Goal: Information Seeking & Learning: Learn about a topic

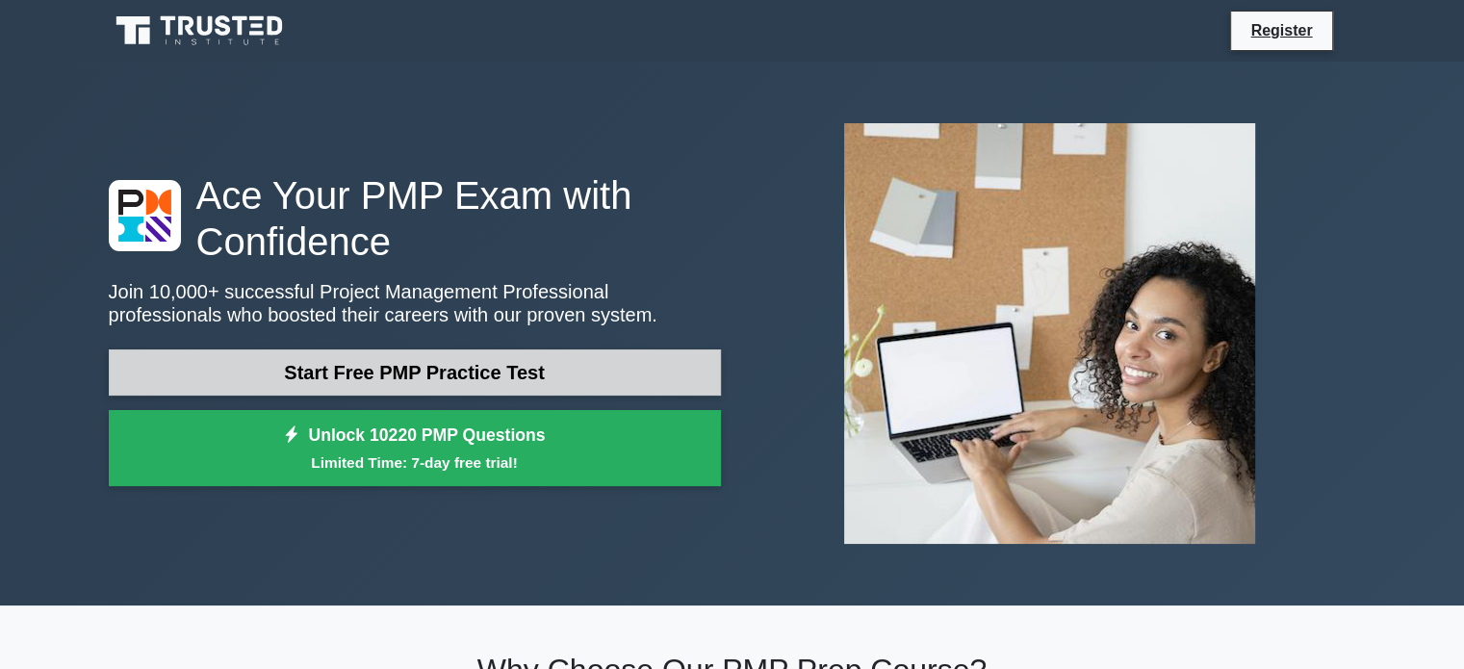
click at [573, 392] on link "Start Free PMP Practice Test" at bounding box center [415, 372] width 612 height 46
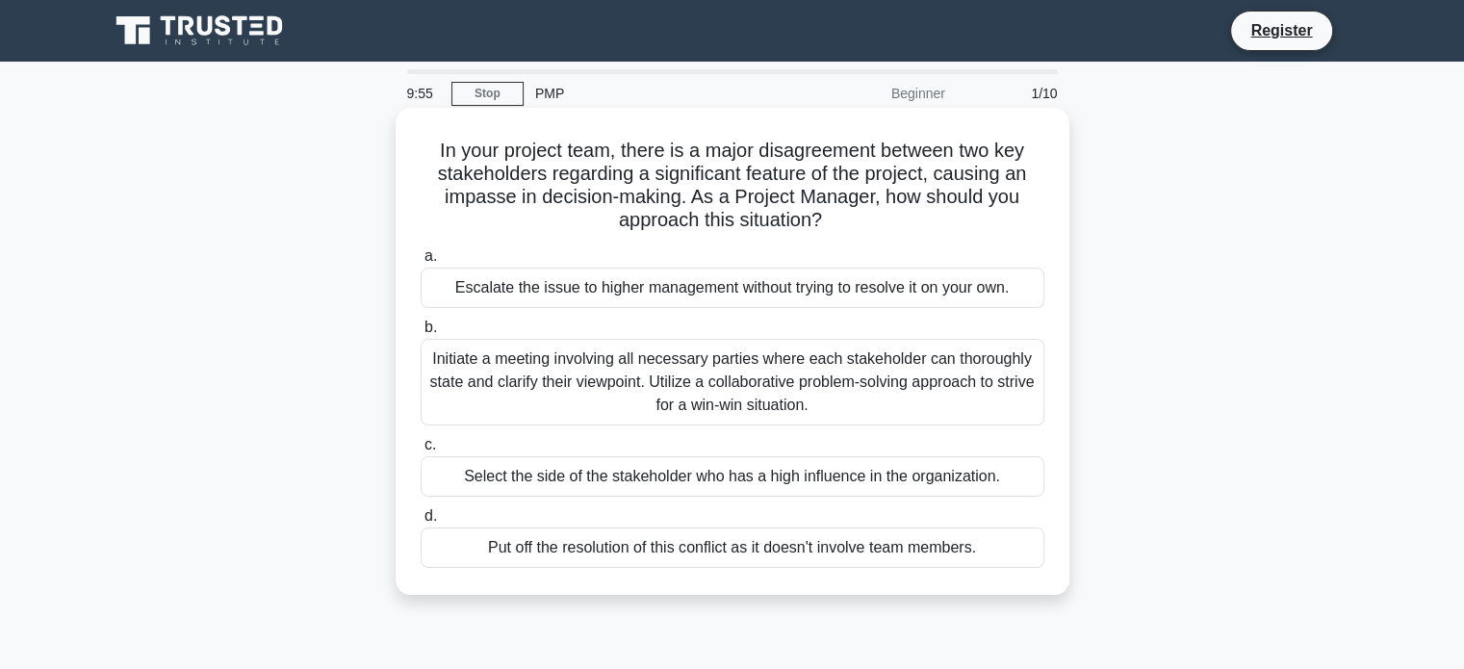
click at [719, 367] on div "Initiate a meeting involving all necessary parties where each stakeholder can t…" at bounding box center [732, 382] width 624 height 87
click at [420, 334] on input "b. Initiate a meeting involving all necessary parties where each stakeholder ca…" at bounding box center [420, 327] width 0 height 13
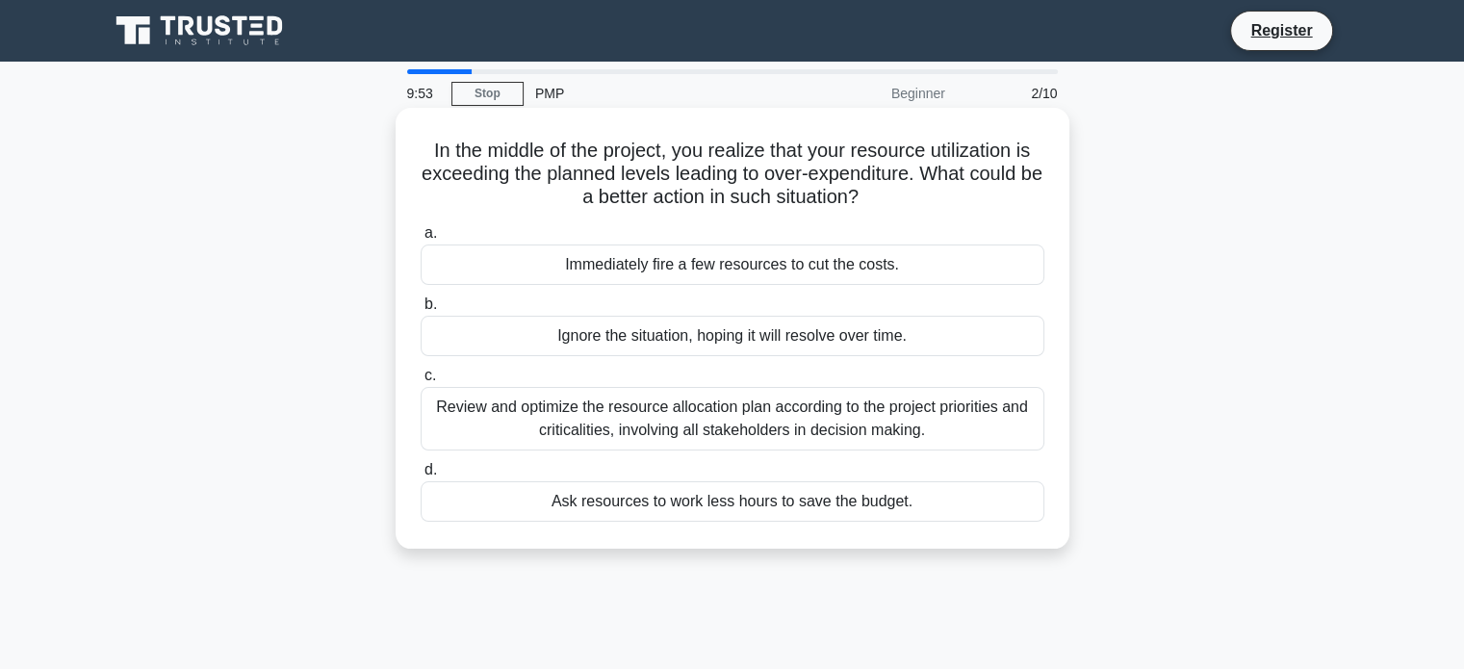
click at [751, 263] on div "Immediately fire a few resources to cut the costs." at bounding box center [732, 264] width 624 height 40
click at [420, 240] on input "a. Immediately fire a few resources to cut the costs." at bounding box center [420, 233] width 0 height 13
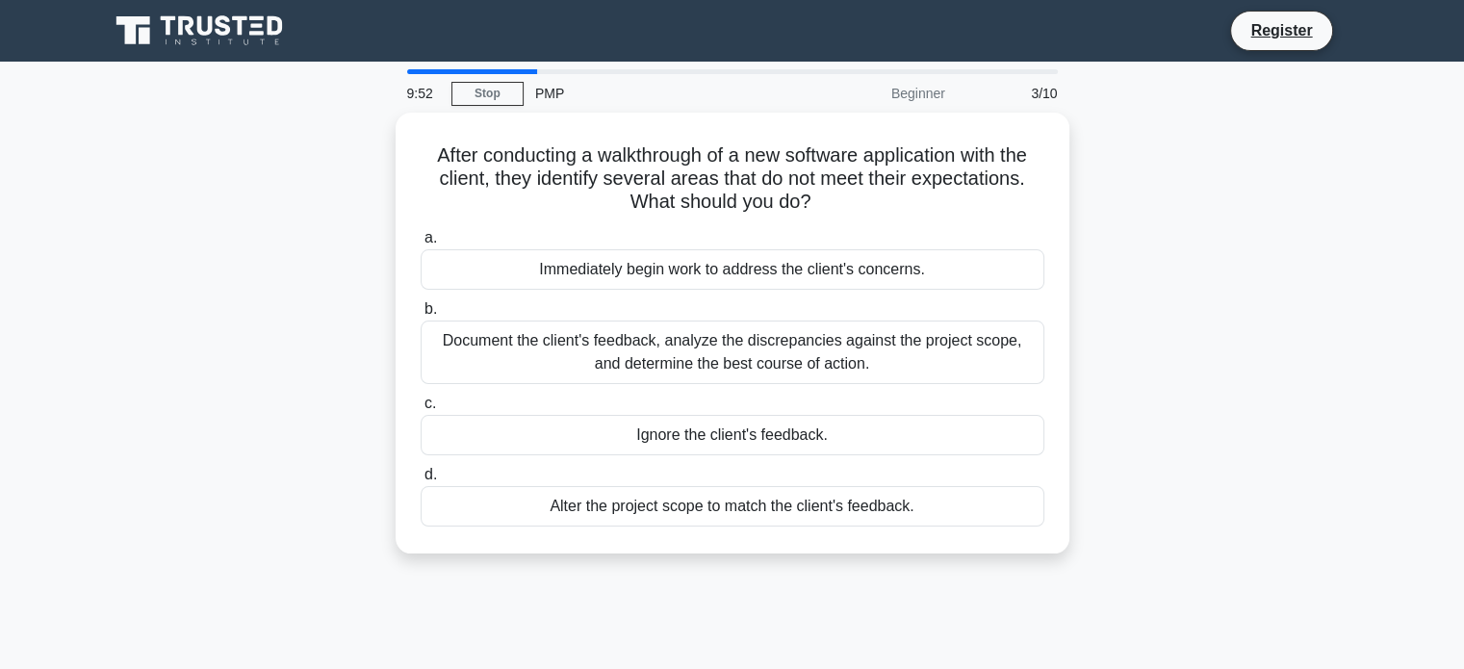
click at [751, 263] on div "Immediately begin work to address the client's concerns." at bounding box center [732, 269] width 624 height 40
click at [420, 244] on input "a. Immediately begin work to address the client's concerns." at bounding box center [420, 238] width 0 height 13
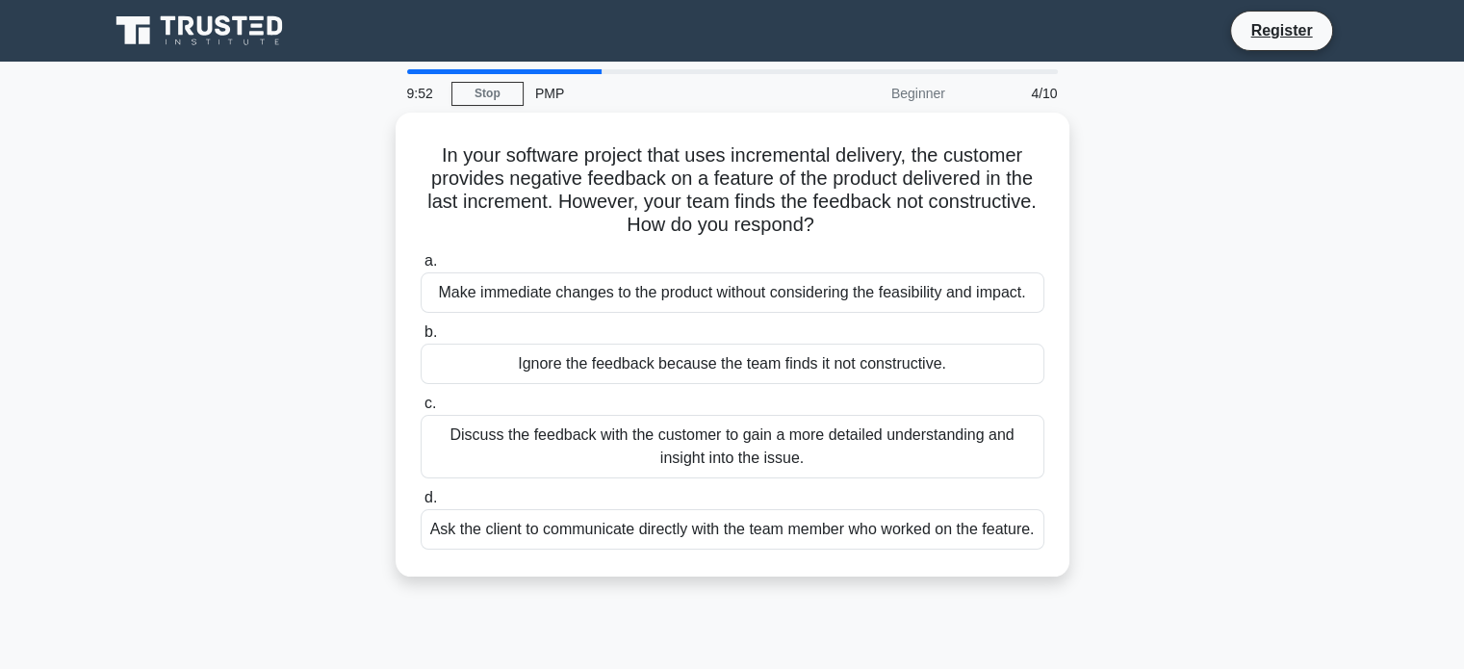
click at [751, 263] on label "a. Make immediate changes to the product without considering the feasibility an…" at bounding box center [732, 281] width 624 height 64
click at [420, 263] on input "a. Make immediate changes to the product without considering the feasibility an…" at bounding box center [420, 261] width 0 height 13
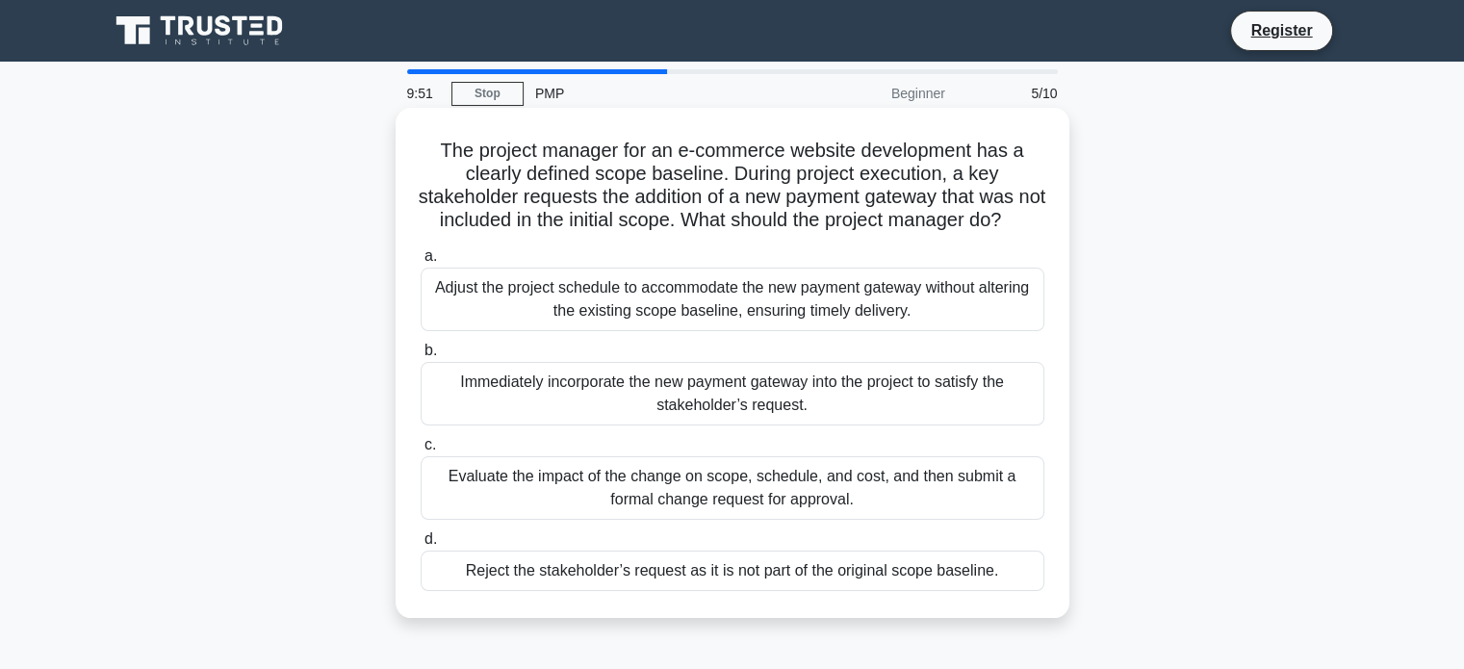
drag, startPoint x: 748, startPoint y: 279, endPoint x: 750, endPoint y: 303, distance: 24.1
click at [750, 303] on label "a. Adjust the project schedule to accommodate the new payment gateway without a…" at bounding box center [732, 287] width 624 height 87
click at [750, 303] on div "Adjust the project schedule to accommodate the new payment gateway without alte…" at bounding box center [732, 299] width 624 height 64
click at [420, 263] on input "a. Adjust the project schedule to accommodate the new payment gateway without a…" at bounding box center [420, 256] width 0 height 13
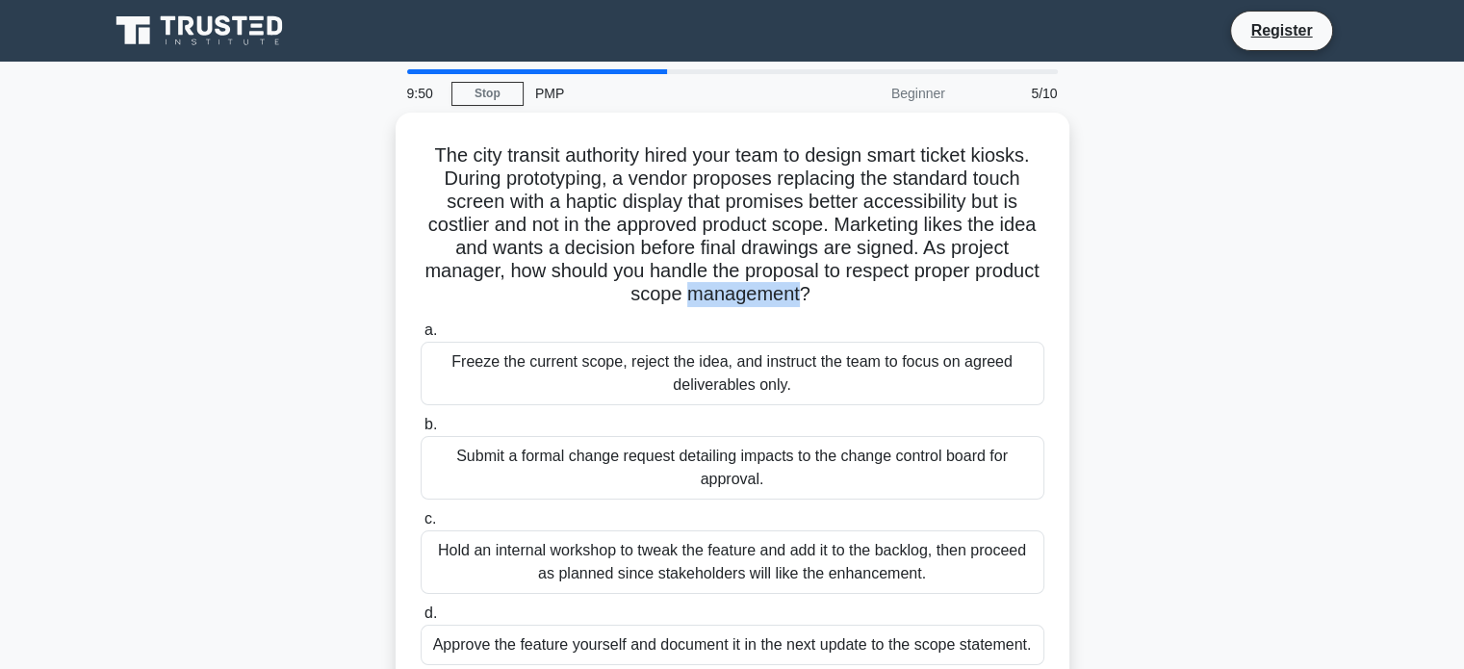
click at [750, 303] on h5 "The city transit authority hired your team to design smart ticket kiosks. Durin…" at bounding box center [732, 225] width 627 height 164
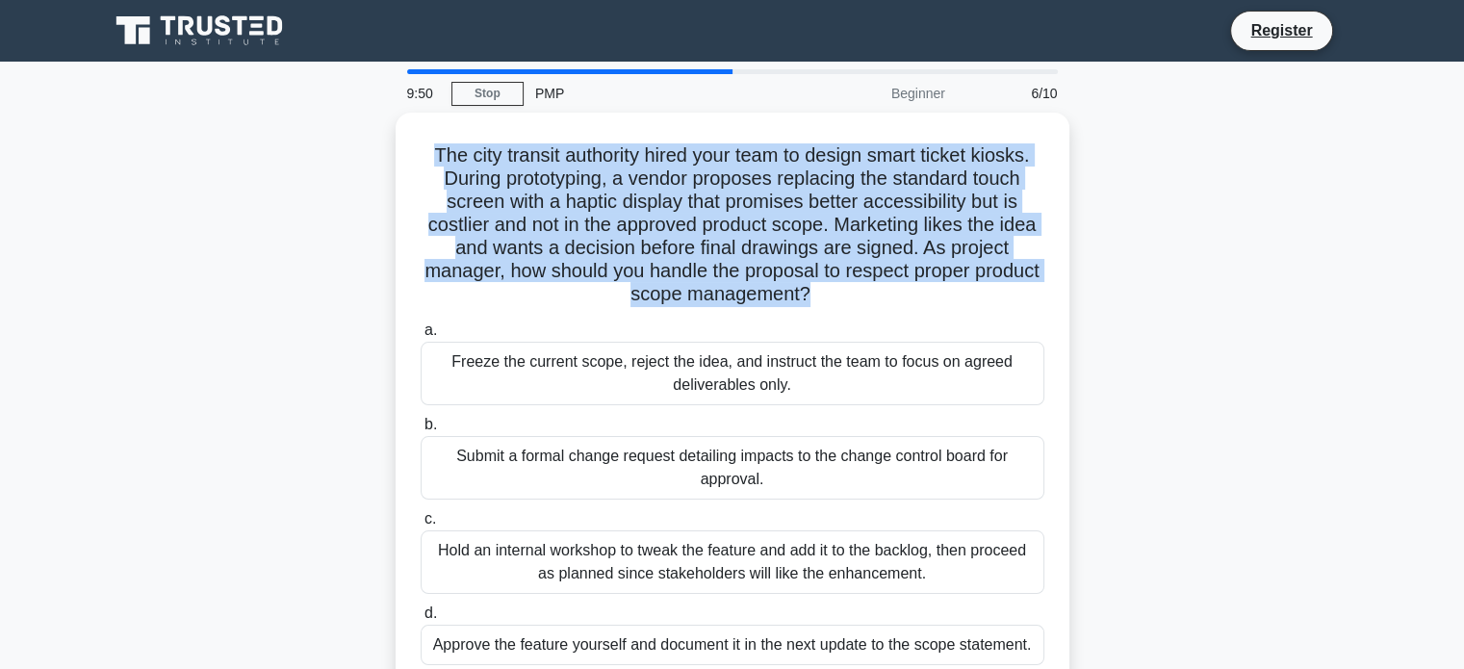
click at [750, 303] on h5 "The city transit authority hired your team to design smart ticket kiosks. Durin…" at bounding box center [732, 225] width 627 height 164
